Goal: Transaction & Acquisition: Purchase product/service

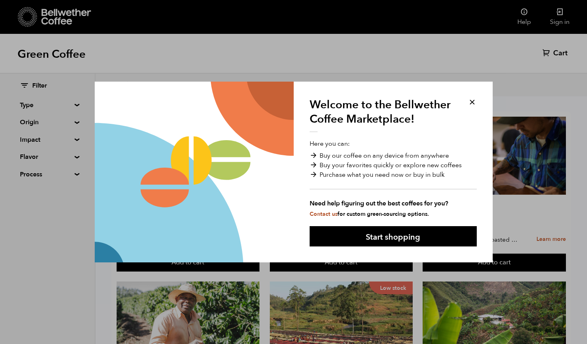
click at [474, 105] on button at bounding box center [472, 102] width 9 height 9
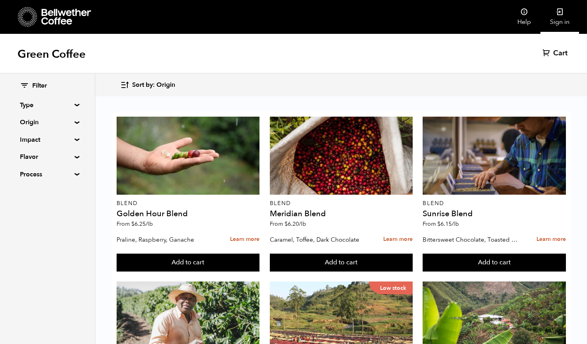
click at [555, 14] on link "Sign in" at bounding box center [560, 17] width 39 height 34
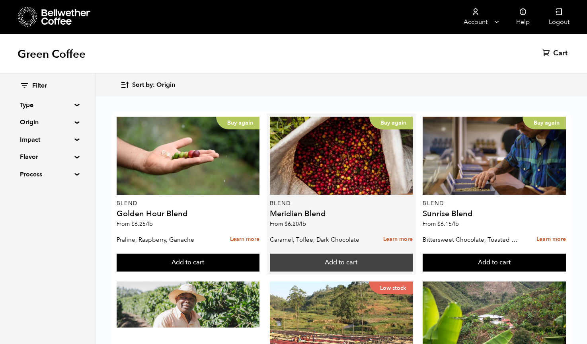
click at [260, 262] on button "Add to cart" at bounding box center [188, 263] width 143 height 18
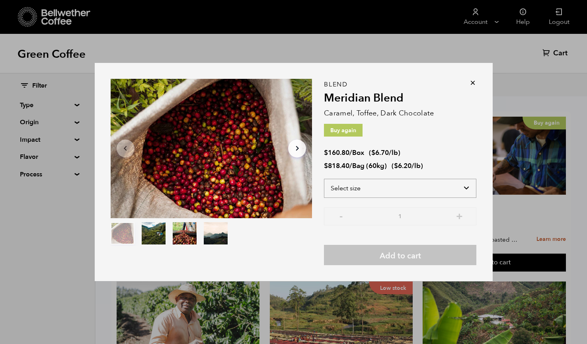
select select "bag-3"
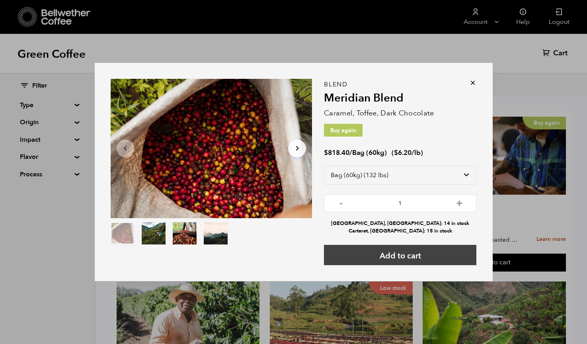
click at [413, 249] on button "Add to cart" at bounding box center [400, 255] width 152 height 20
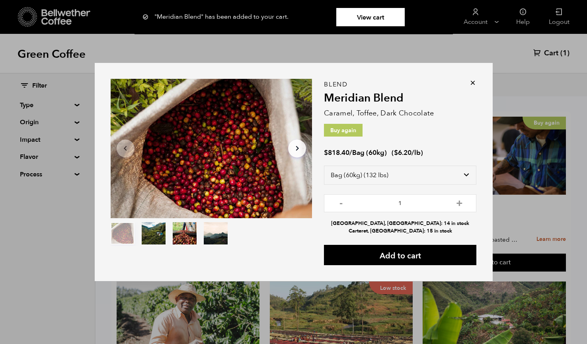
click at [472, 81] on icon at bounding box center [473, 83] width 8 height 8
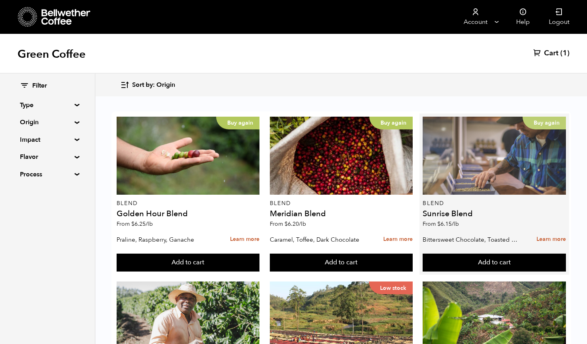
click at [487, 164] on div "Buy again" at bounding box center [494, 156] width 143 height 78
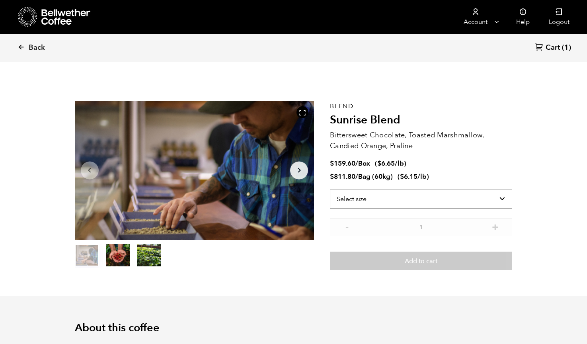
scroll to position [346, 424]
select select "bag-3"
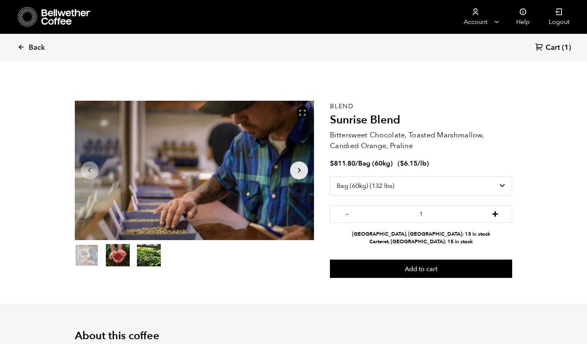
click at [494, 214] on button "+" at bounding box center [496, 213] width 10 height 8
type input "3"
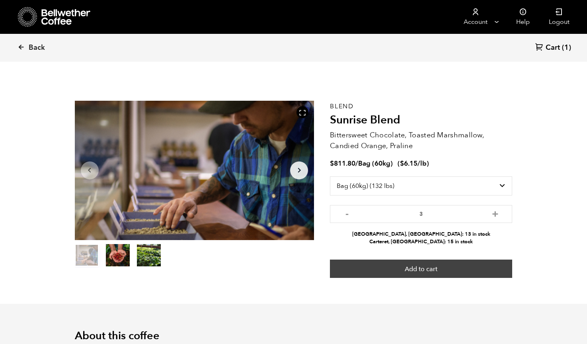
click at [455, 266] on button "Add to cart" at bounding box center [421, 269] width 182 height 18
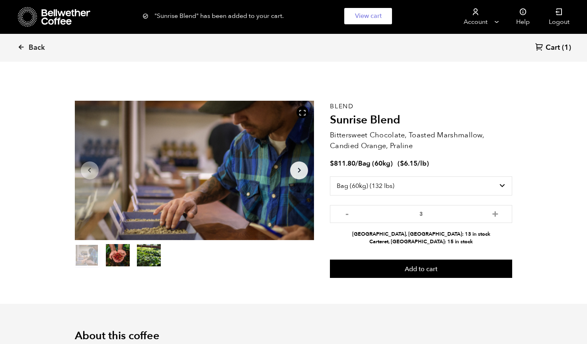
click at [555, 47] on span "Cart" at bounding box center [553, 48] width 14 height 10
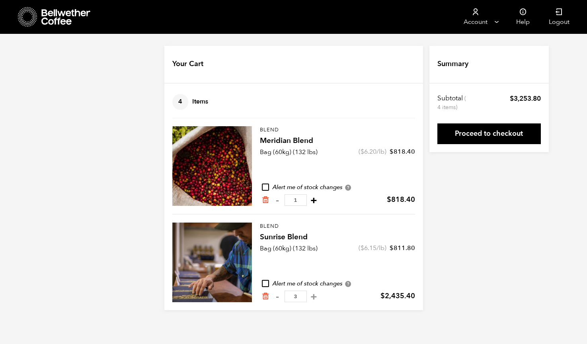
click at [309, 201] on button "+" at bounding box center [314, 200] width 10 height 8
type input "2"
click at [510, 134] on link "Proceed to checkout" at bounding box center [490, 133] width 104 height 21
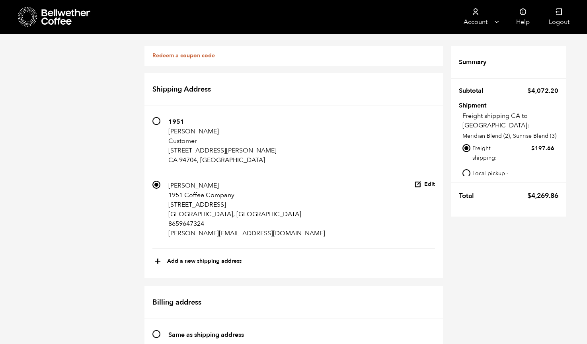
scroll to position [22, 0]
click at [469, 169] on input "Local pickup - [GEOGRAPHIC_DATA], [GEOGRAPHIC_DATA]" at bounding box center [467, 173] width 8 height 8
radio input "true"
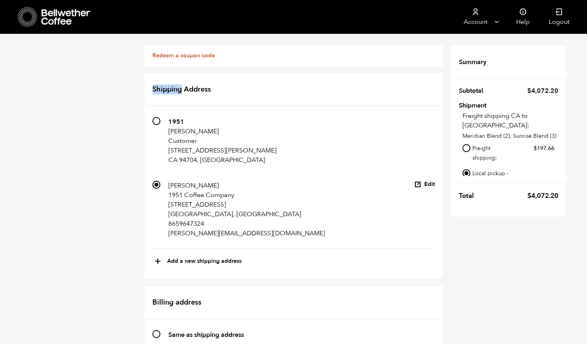
click at [0, 0] on div "Finding the best rate for your shipment. Please allow up to one minute for us t…" at bounding box center [0, 0] width 0 height 0
